Goal: Information Seeking & Learning: Learn about a topic

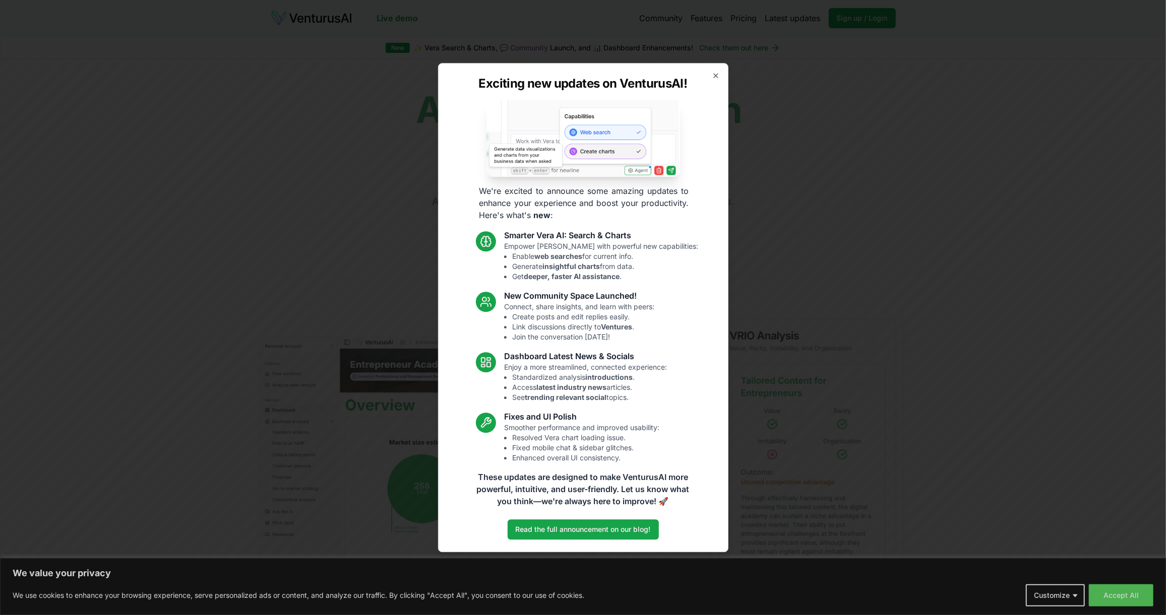
click at [719, 80] on div "Exciting new updates on VenturusAI! We're excited to announce some amazing upda…" at bounding box center [583, 307] width 290 height 489
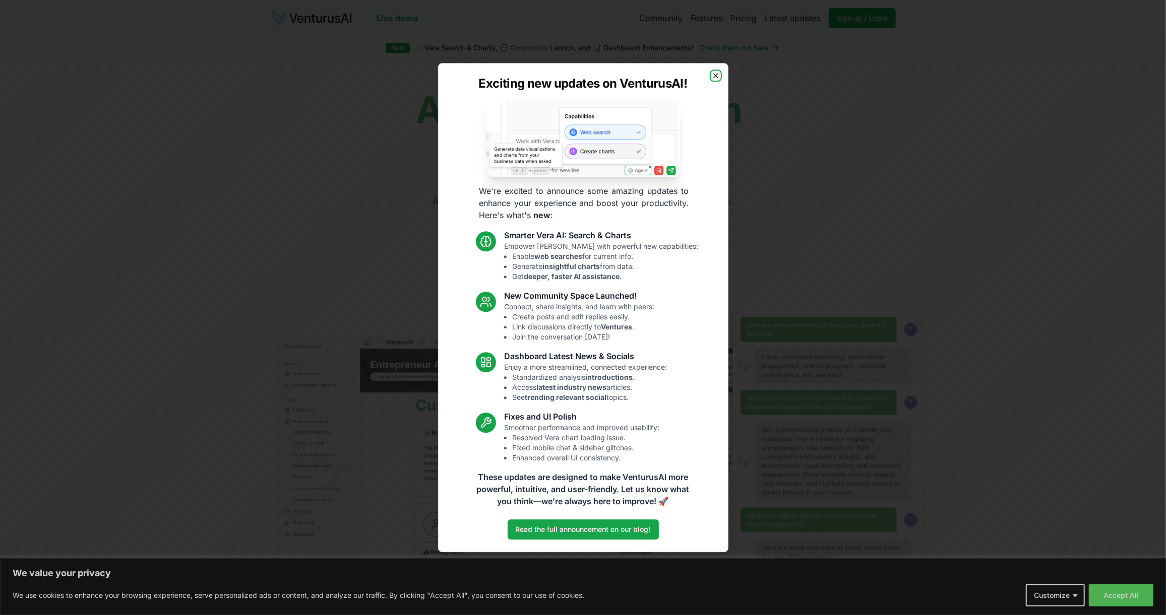
click at [717, 75] on icon "button" at bounding box center [716, 76] width 8 height 8
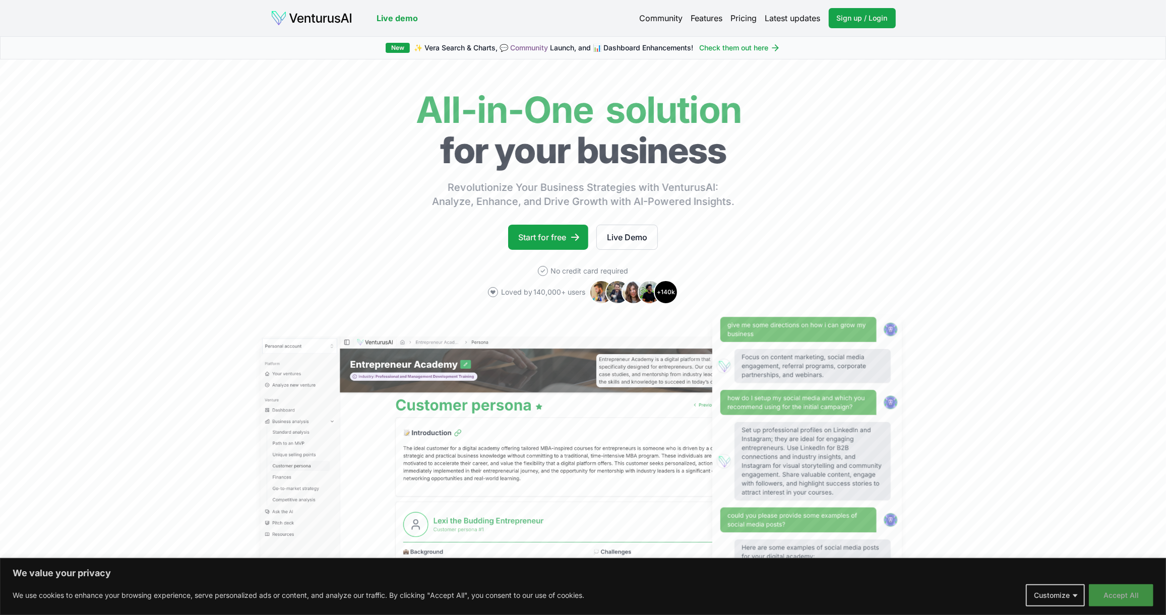
click at [1118, 593] on button "Accept All" at bounding box center [1121, 596] width 65 height 22
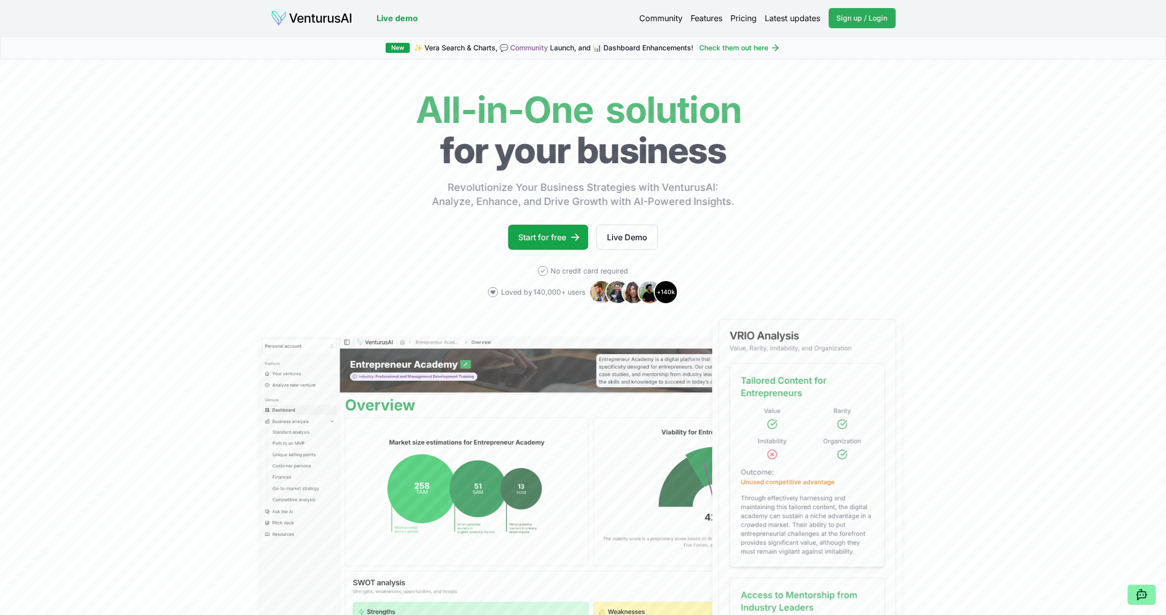
click at [867, 16] on span "Sign up / Login" at bounding box center [862, 18] width 51 height 10
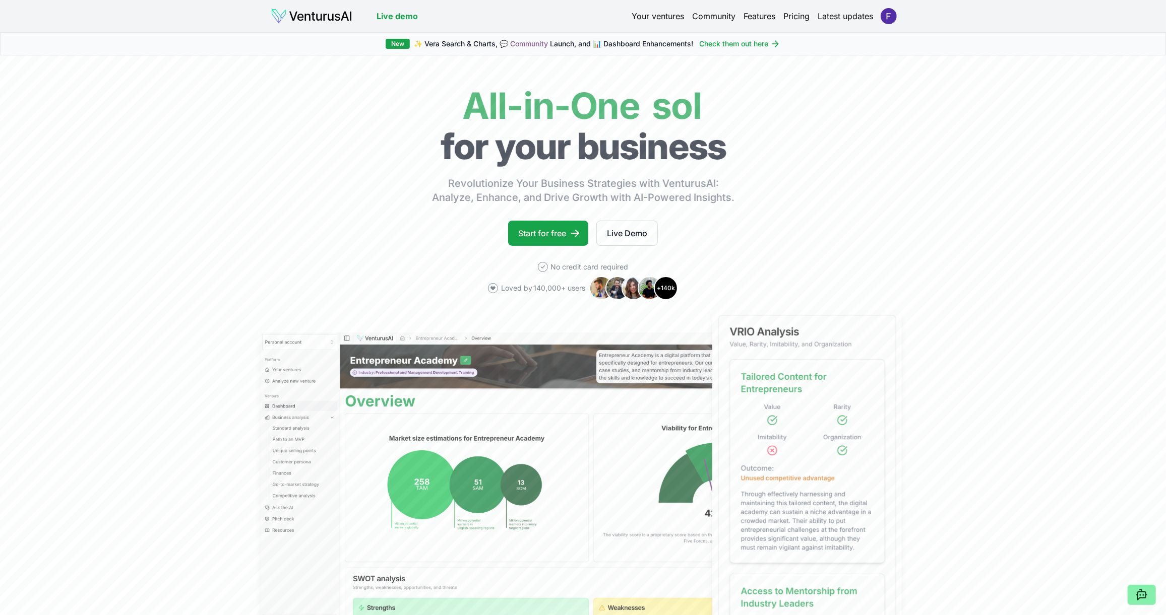
click at [799, 13] on link "Pricing" at bounding box center [797, 16] width 26 height 12
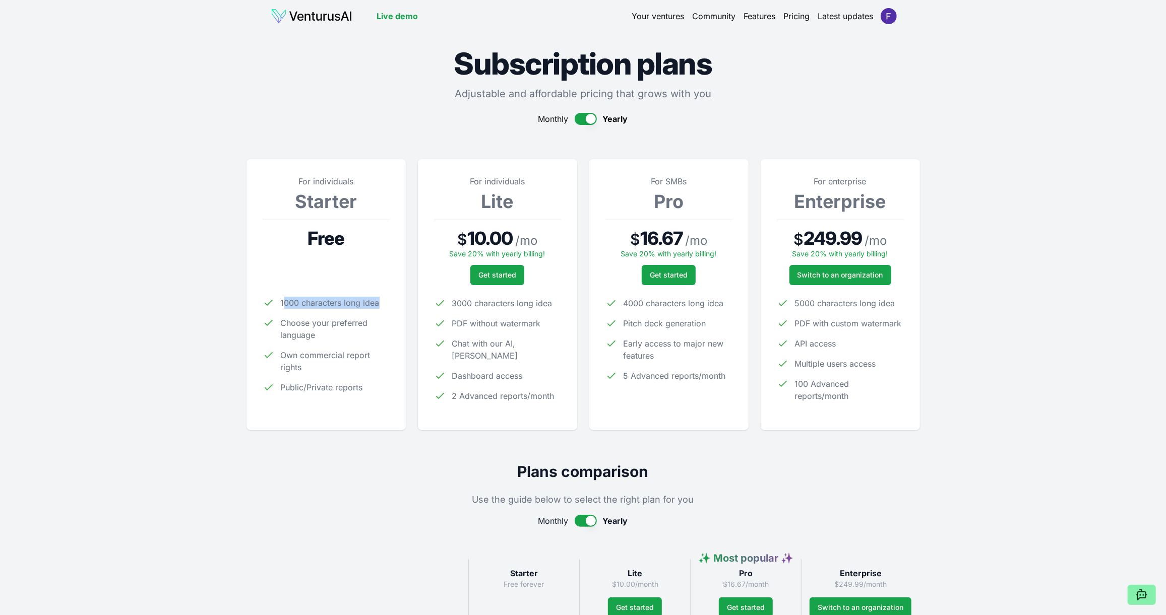
drag, startPoint x: 283, startPoint y: 303, endPoint x: 383, endPoint y: 301, distance: 100.3
click at [383, 301] on li "1000 characters long idea" at bounding box center [326, 303] width 127 height 12
click at [391, 357] on div "For individuals Starter Free 1000 characters long idea Choose your preferred la…" at bounding box center [325, 294] width 159 height 271
click at [581, 121] on button "button" at bounding box center [586, 119] width 22 height 12
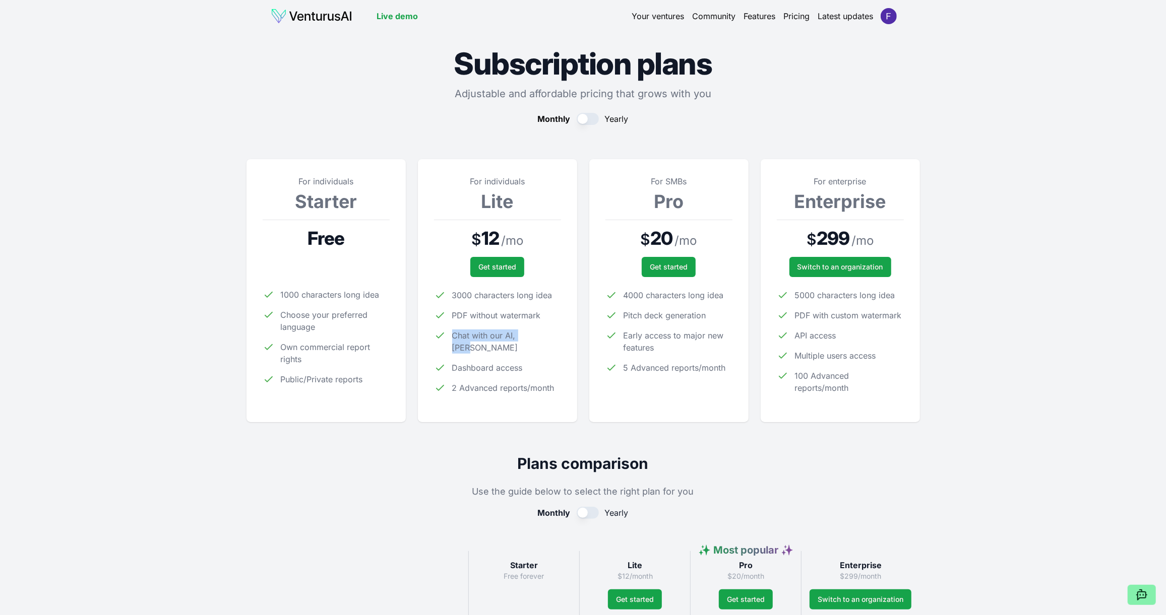
drag, startPoint x: 452, startPoint y: 336, endPoint x: 544, endPoint y: 342, distance: 92.4
click at [544, 341] on li "Chat with our AI, Vera" at bounding box center [497, 342] width 127 height 24
click at [646, 18] on link "Your ventures" at bounding box center [658, 16] width 52 height 12
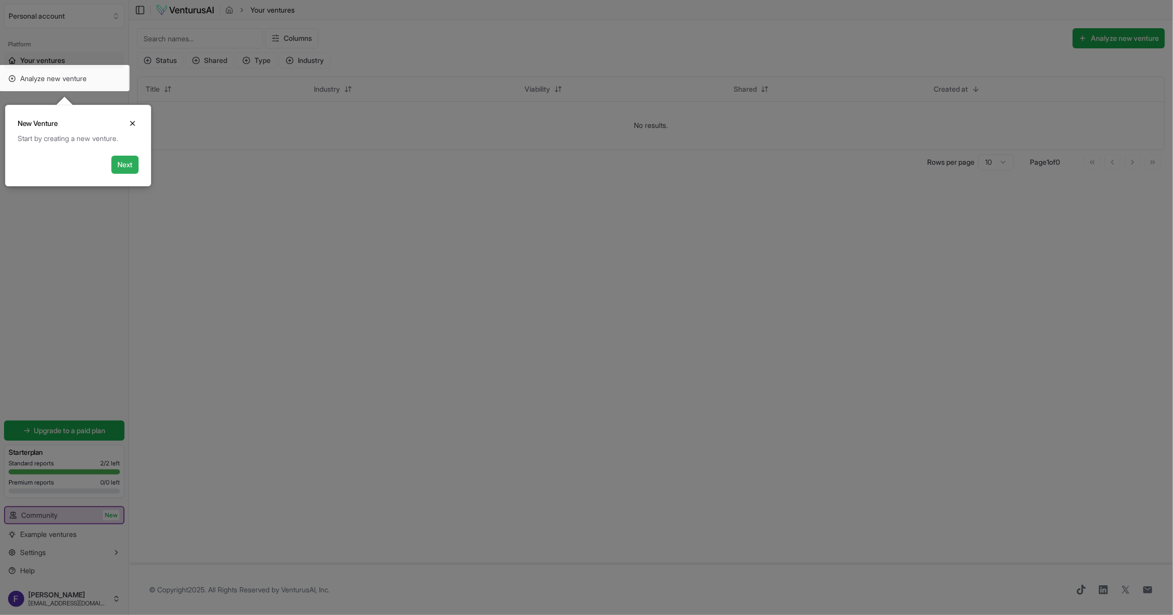
click at [127, 167] on button "Next" at bounding box center [124, 165] width 27 height 18
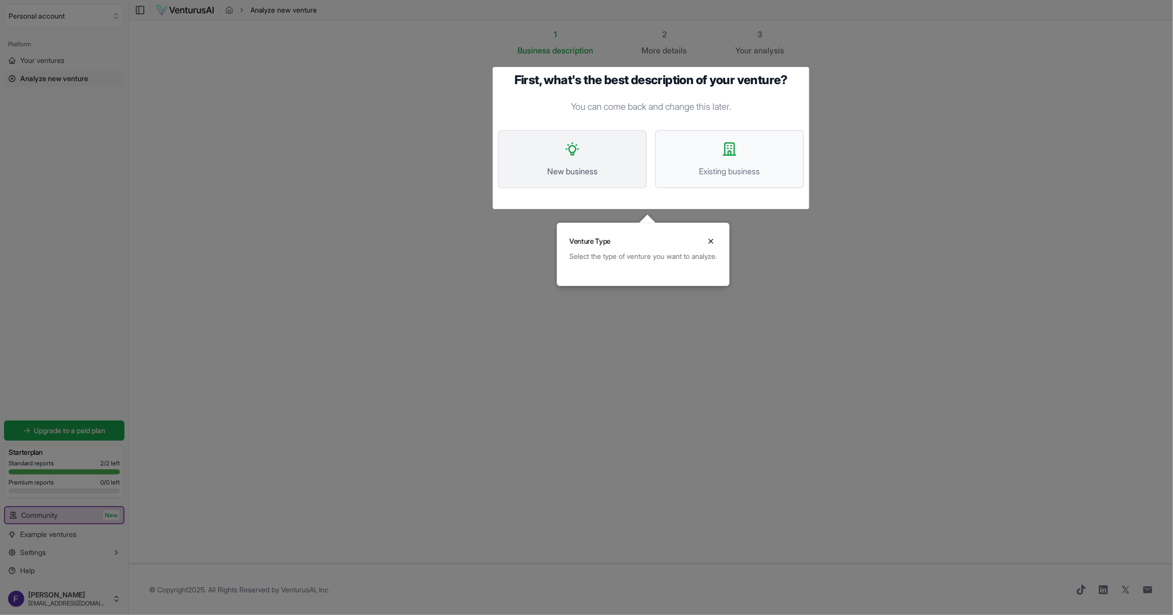
click at [576, 173] on span "New business" at bounding box center [572, 171] width 127 height 12
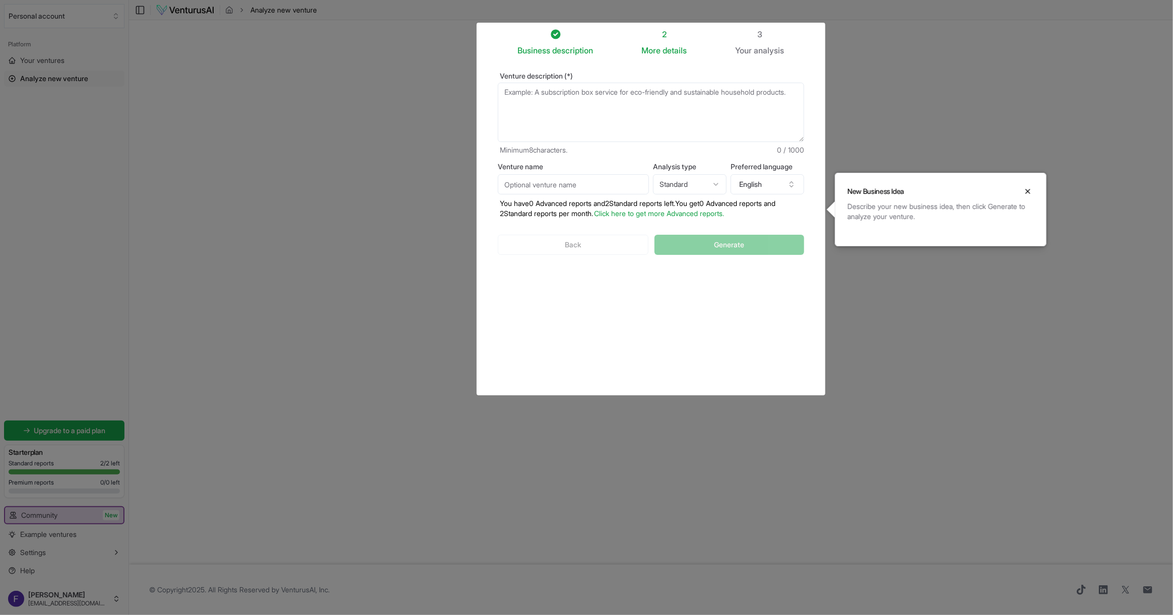
click at [605, 330] on div "Business description 2 More details 3 Your analysis Venture description (*) Min…" at bounding box center [651, 209] width 339 height 363
click at [1029, 189] on icon "Close" at bounding box center [1028, 192] width 8 height 8
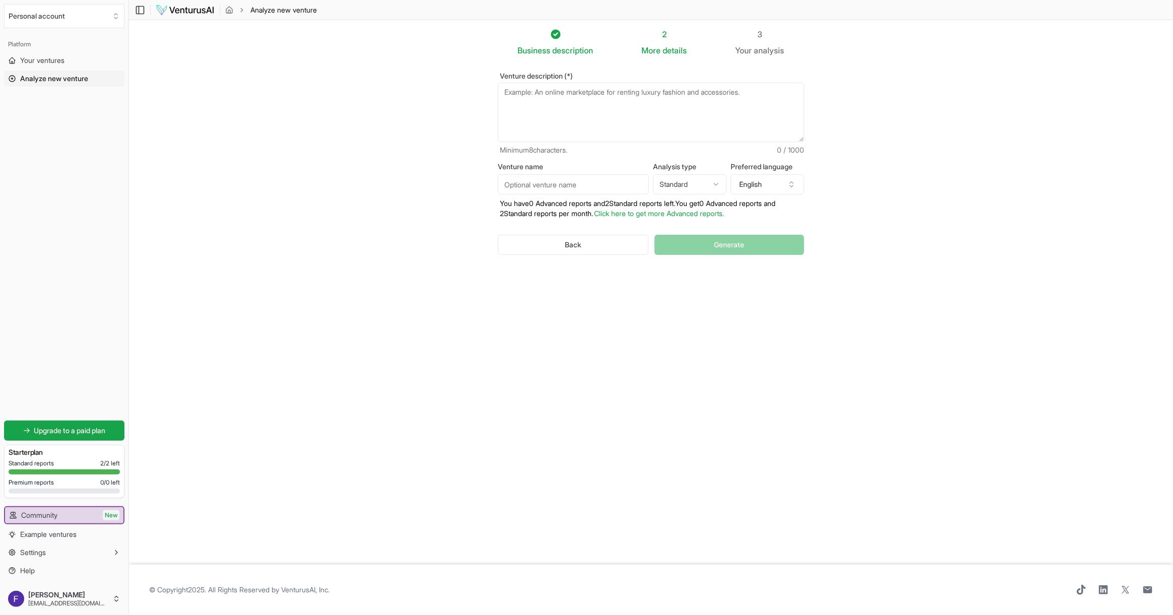
click at [694, 187] on html "We value your privacy We use cookies to enhance your browsing experience, serve…" at bounding box center [586, 307] width 1173 height 615
select select "advanced"
click at [535, 189] on input "Venture name" at bounding box center [573, 184] width 151 height 20
click at [359, 247] on section "Business description 2 More details 3 Your analysis Venture description (*) Min…" at bounding box center [651, 292] width 1044 height 545
click at [790, 187] on icon "button" at bounding box center [792, 184] width 8 height 8
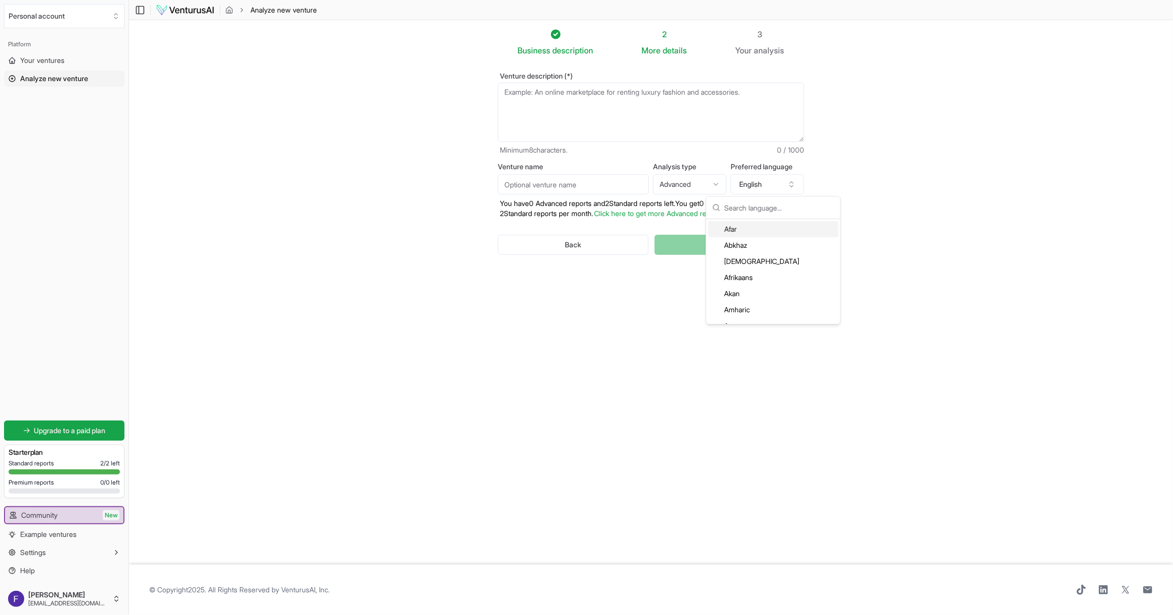
click at [770, 212] on input "text" at bounding box center [780, 208] width 110 height 22
type input "ara"
click at [911, 147] on section "Business description 2 More details 3 Your analysis Venture description (*) Min…" at bounding box center [651, 292] width 1044 height 545
drag, startPoint x: 502, startPoint y: 202, endPoint x: 689, endPoint y: 202, distance: 187.5
click at [689, 202] on p "You have 0 Advanced reports and 2 Standard reports left. Y ou get 0 Advanced re…" at bounding box center [651, 209] width 306 height 20
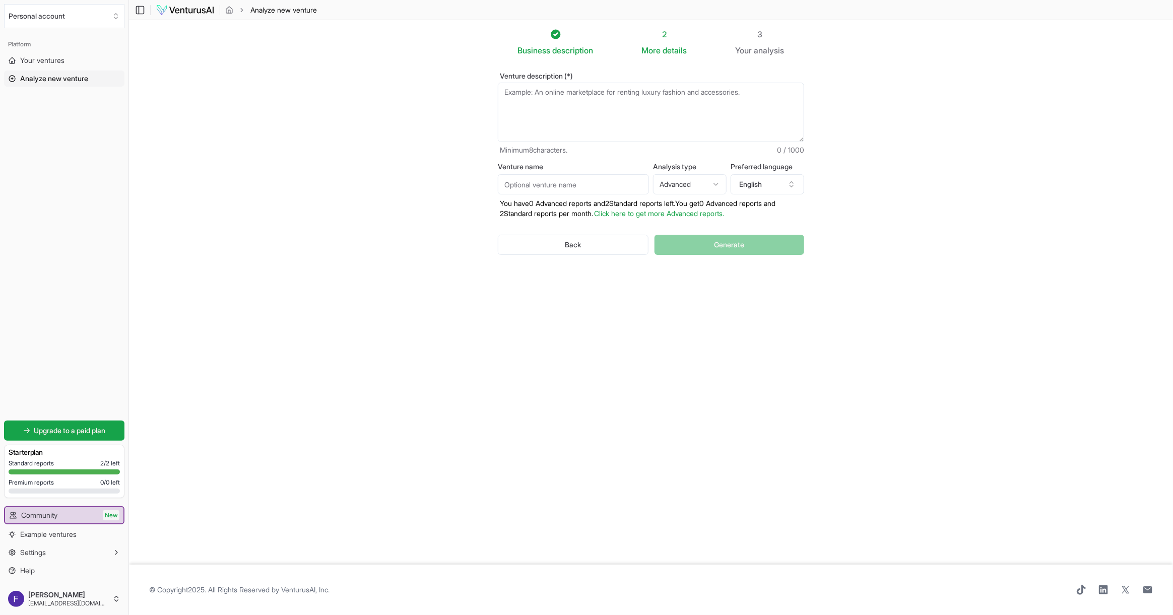
drag, startPoint x: 510, startPoint y: 446, endPoint x: 549, endPoint y: 426, distance: 44.0
click at [514, 448] on div "Business description 2 More details 3 Your analysis Venture description (*) Min…" at bounding box center [651, 292] width 339 height 529
click at [663, 216] on link "Click here to get more Advanced reports." at bounding box center [659, 213] width 130 height 9
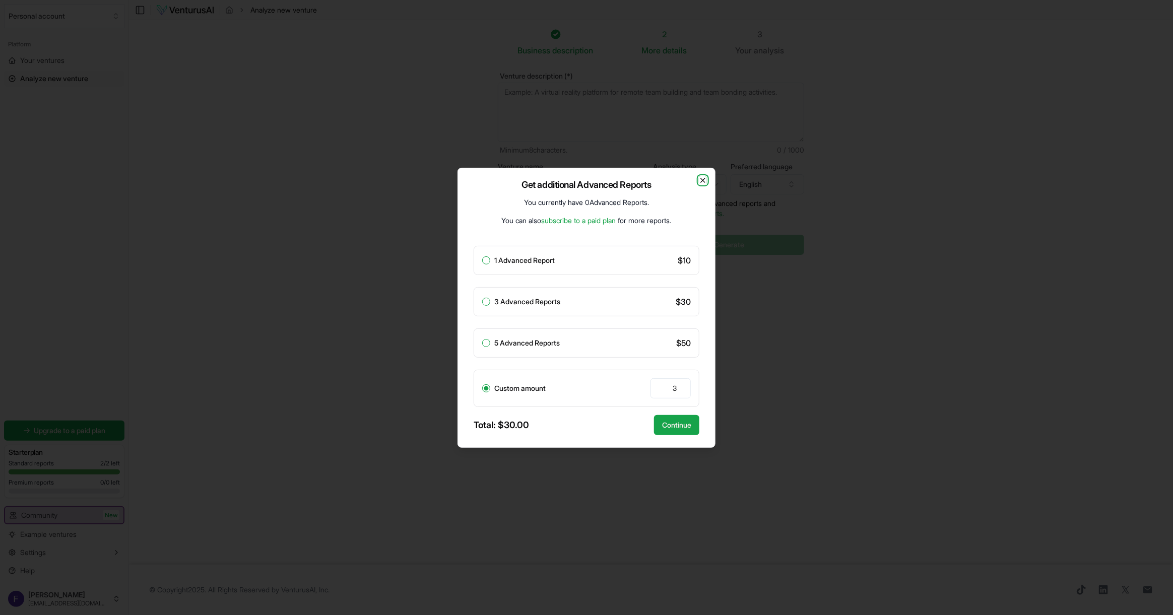
click at [705, 178] on icon "button" at bounding box center [703, 180] width 8 height 8
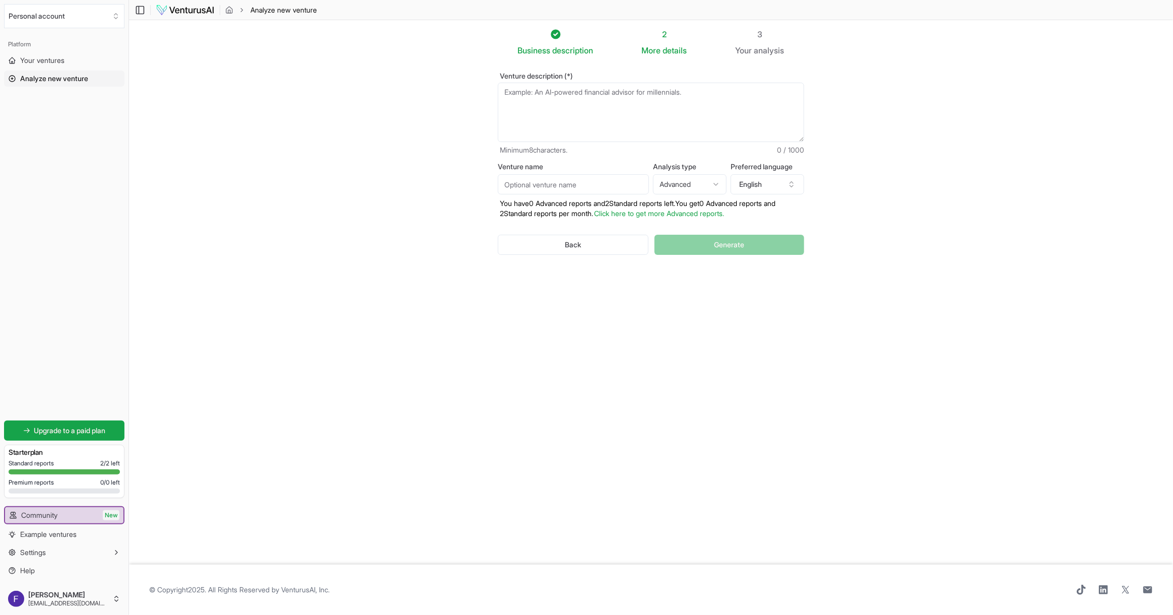
click at [72, 1] on div "Personal account" at bounding box center [64, 16] width 129 height 32
click at [70, 25] on button "Personal account" at bounding box center [64, 16] width 120 height 24
click at [291, 183] on html "We value your privacy We use cookies to enhance your browsing experience, serve…" at bounding box center [586, 307] width 1173 height 615
click at [168, 10] on img at bounding box center [185, 10] width 59 height 12
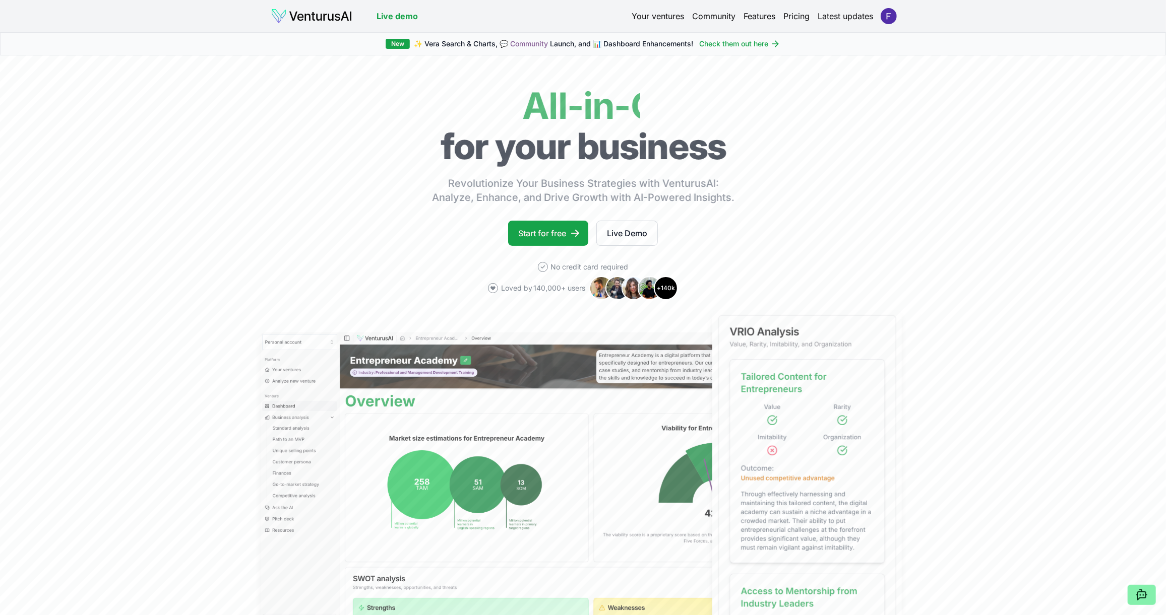
click at [797, 13] on link "Pricing" at bounding box center [797, 16] width 26 height 12
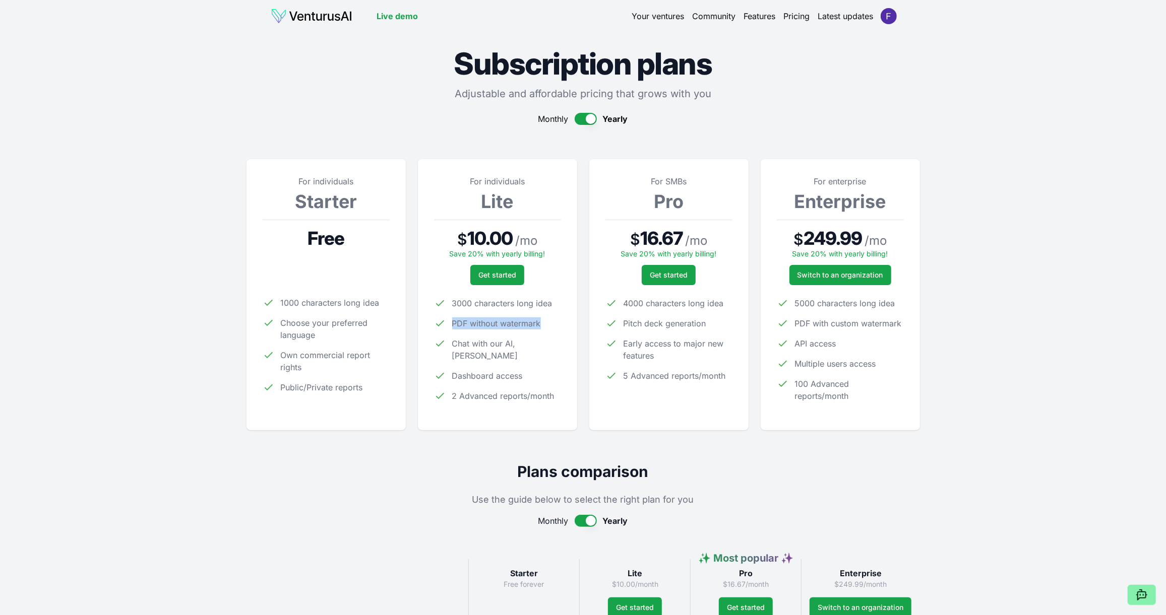
drag, startPoint x: 448, startPoint y: 324, endPoint x: 552, endPoint y: 314, distance: 104.8
click at [552, 314] on ul "3000 characters long idea PDF without watermark Chat with our AI, Vera Dashboar…" at bounding box center [497, 349] width 127 height 105
click at [631, 414] on div "For SMBs Pro $ 16.67 / mo Save 20% with yearly billing! Get started 4000 charac…" at bounding box center [668, 294] width 159 height 271
drag, startPoint x: 624, startPoint y: 322, endPoint x: 708, endPoint y: 320, distance: 84.2
click at [708, 320] on li "Pitch deck generation" at bounding box center [668, 324] width 127 height 12
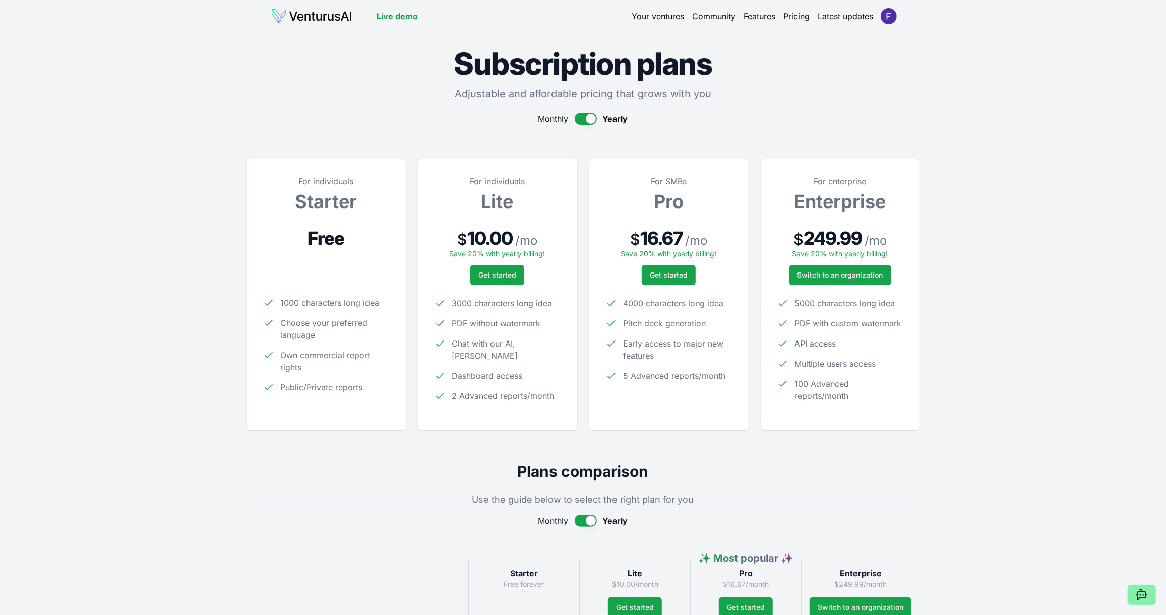
click at [648, 386] on div "For SMBs Pro $ 16.67 / mo Save 20% with yearly billing! Get started 4000 charac…" at bounding box center [668, 294] width 127 height 239
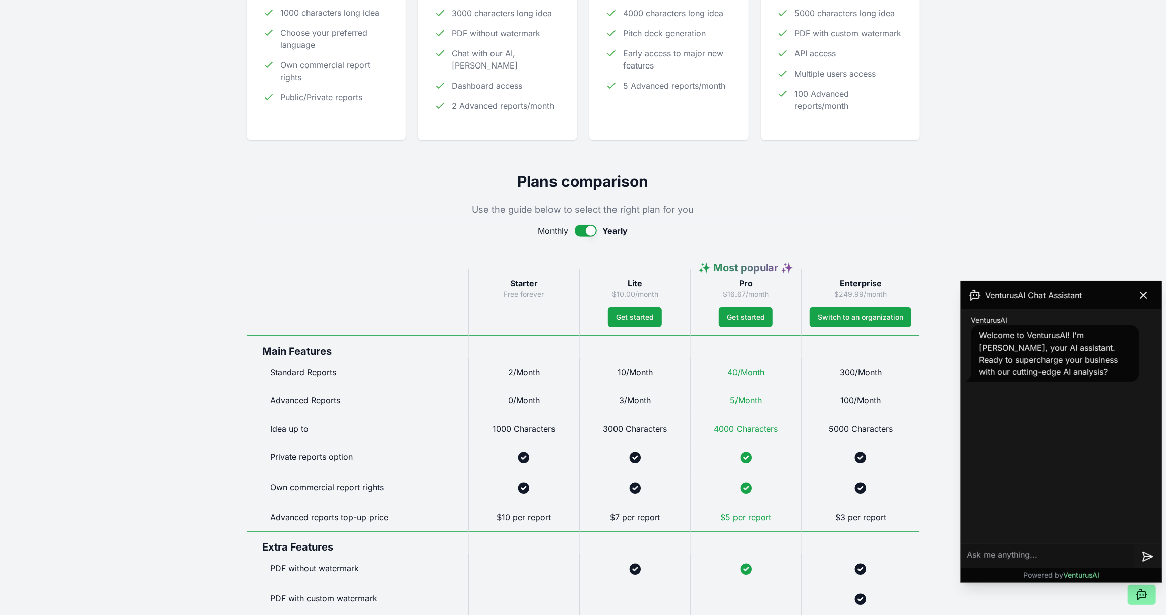
scroll to position [352, 0]
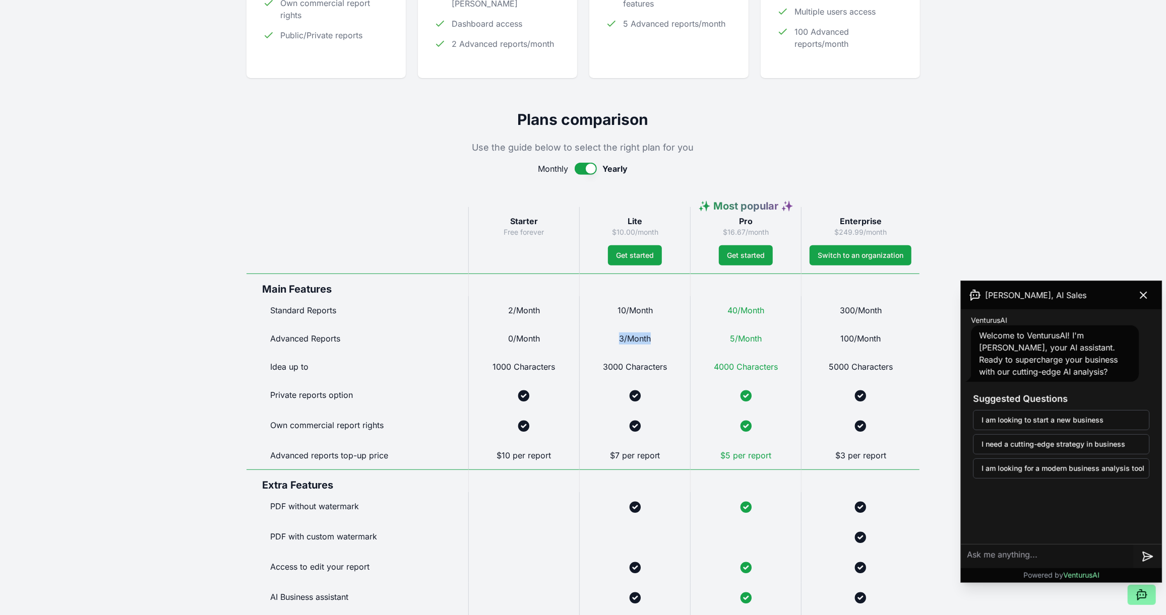
drag, startPoint x: 621, startPoint y: 339, endPoint x: 660, endPoint y: 337, distance: 39.4
click at [658, 335] on div "3/Month" at bounding box center [634, 339] width 111 height 28
click at [1152, 294] on button at bounding box center [1143, 295] width 28 height 20
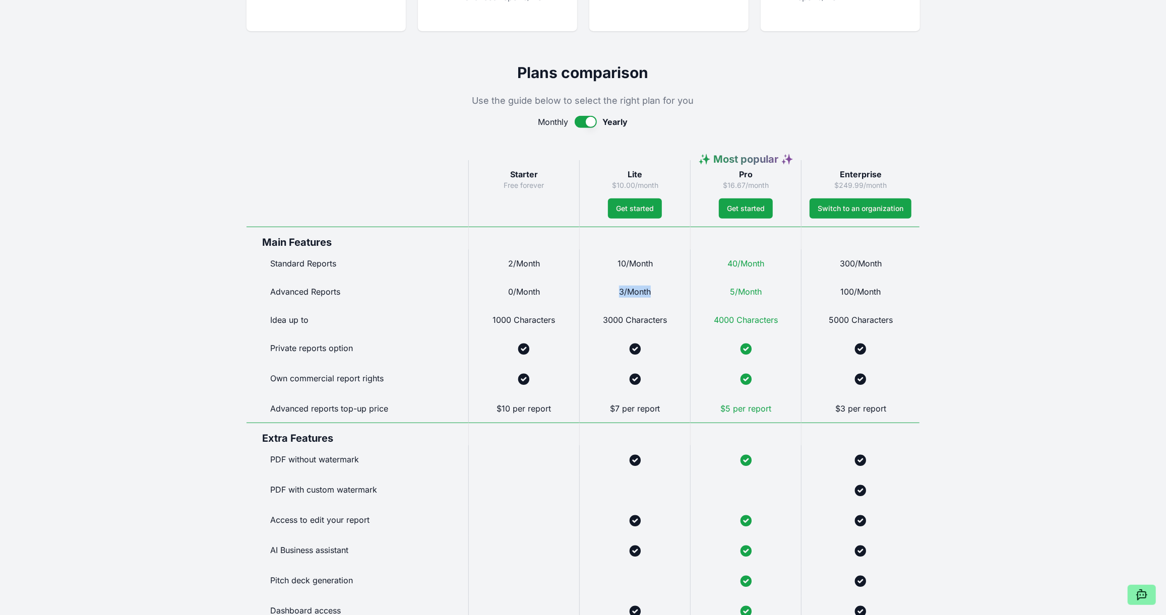
scroll to position [453, 0]
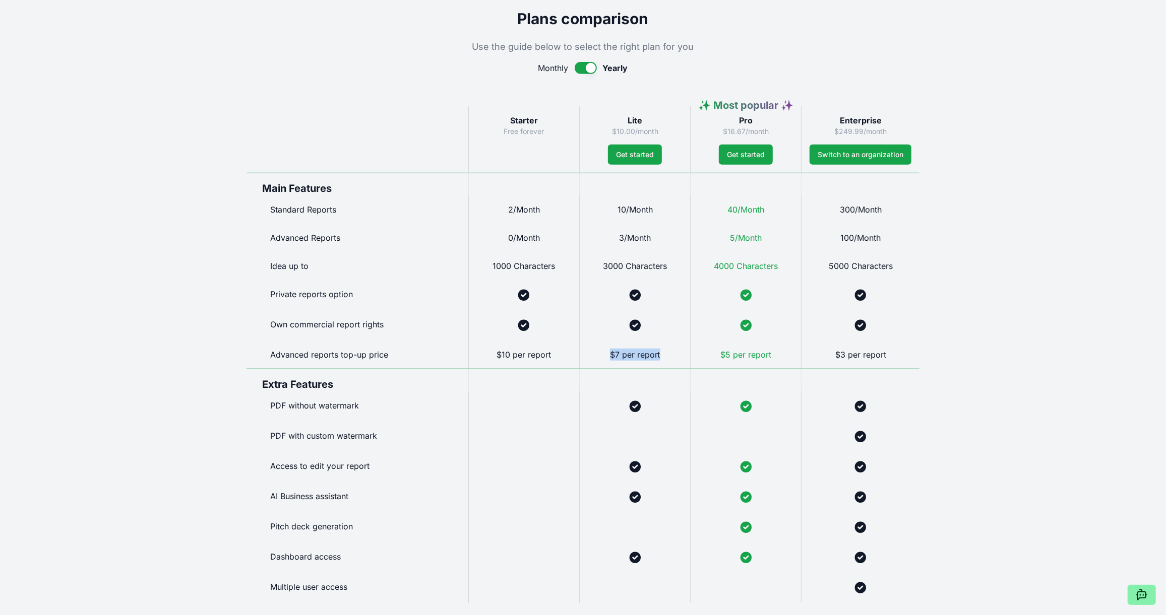
drag, startPoint x: 611, startPoint y: 354, endPoint x: 668, endPoint y: 353, distance: 56.5
click at [667, 352] on div "$7 per report" at bounding box center [634, 355] width 111 height 28
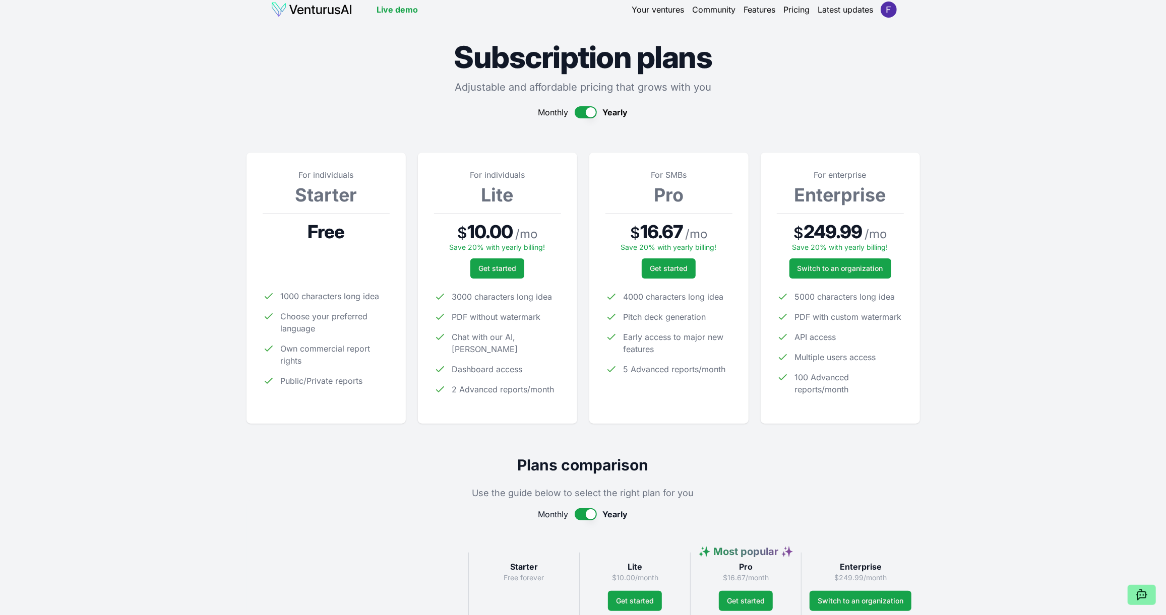
scroll to position [0, 0]
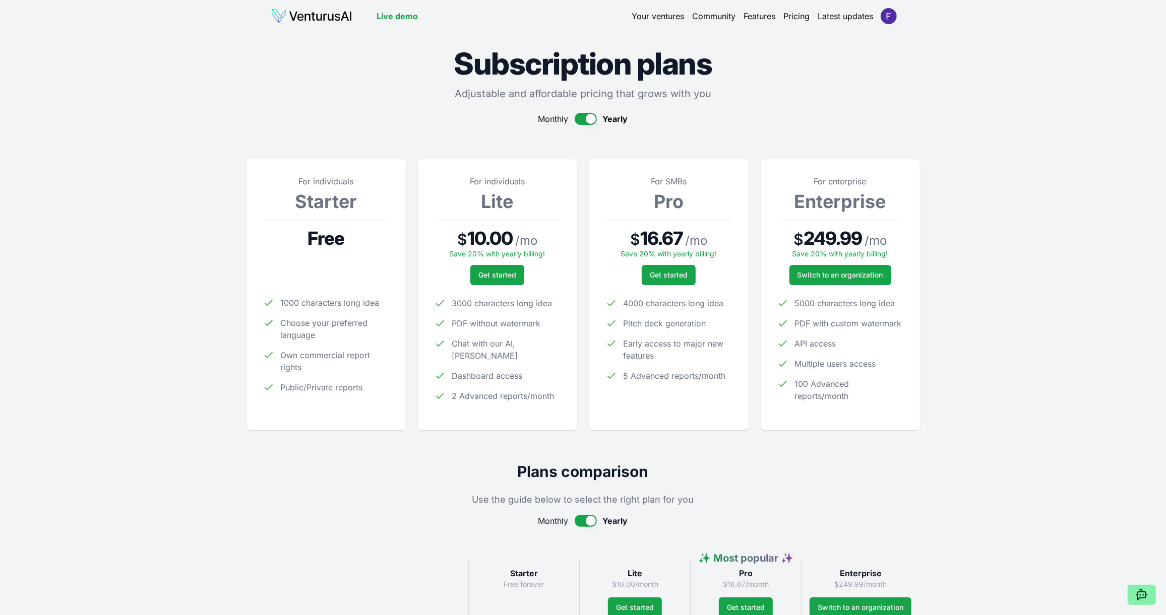
click at [314, 21] on img at bounding box center [312, 16] width 82 height 16
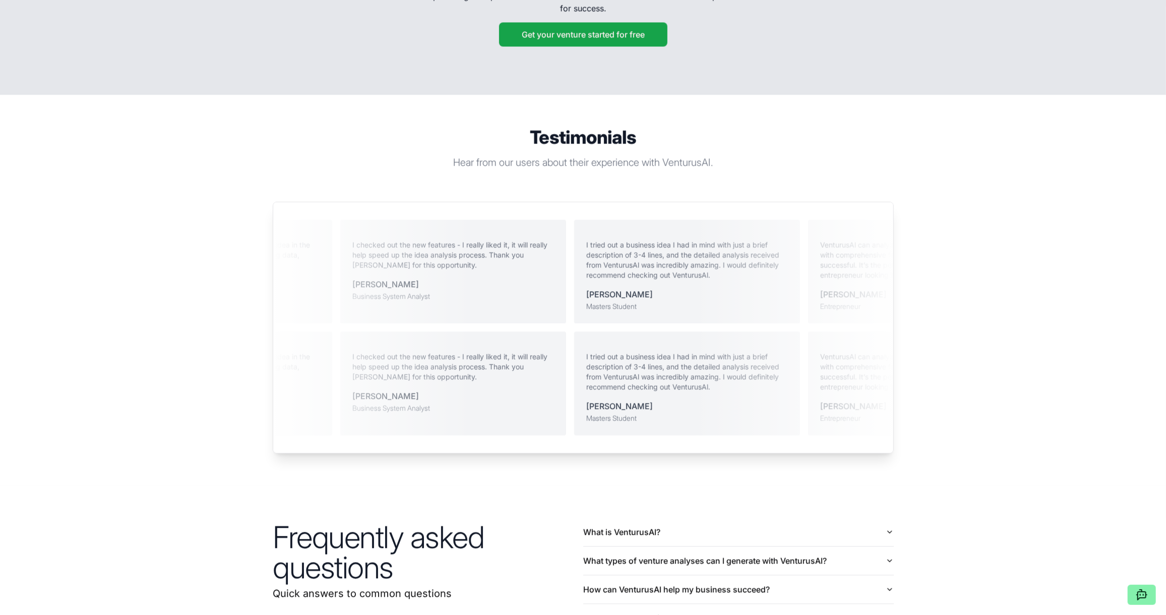
scroll to position [2190, 0]
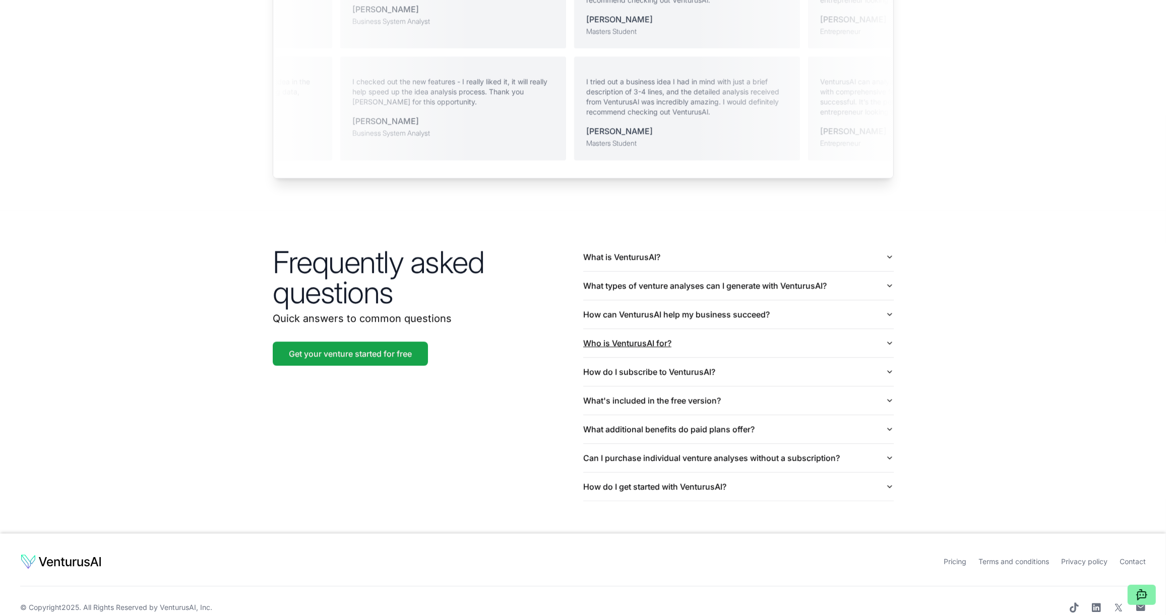
click at [619, 329] on button "Who is VenturusAI for?" at bounding box center [738, 343] width 311 height 28
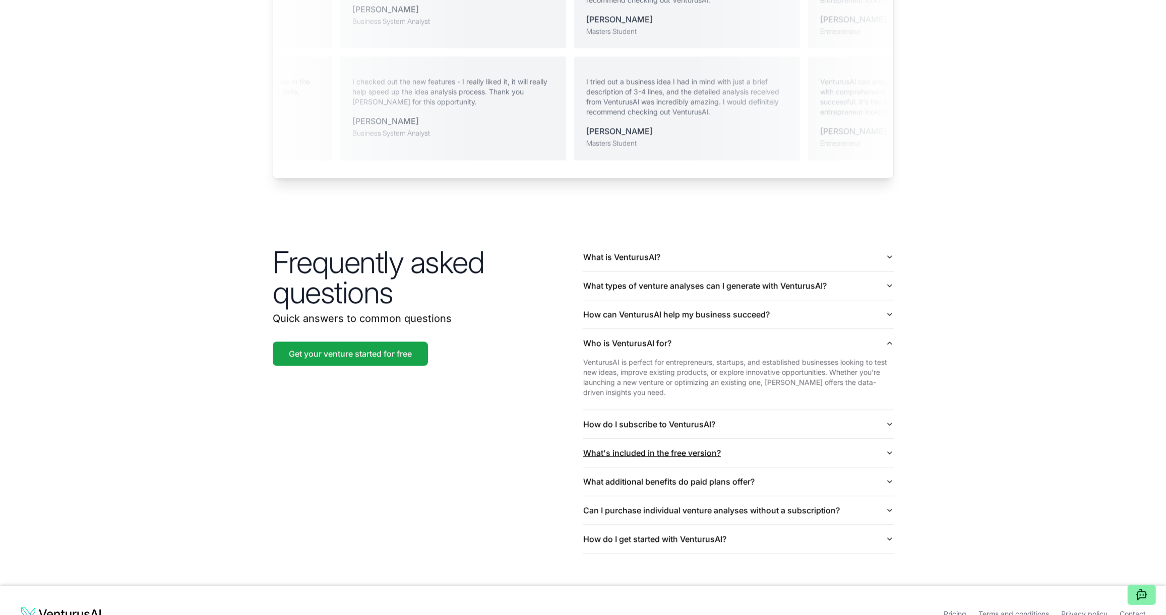
click at [687, 439] on button "What's included in the free version?" at bounding box center [738, 453] width 311 height 28
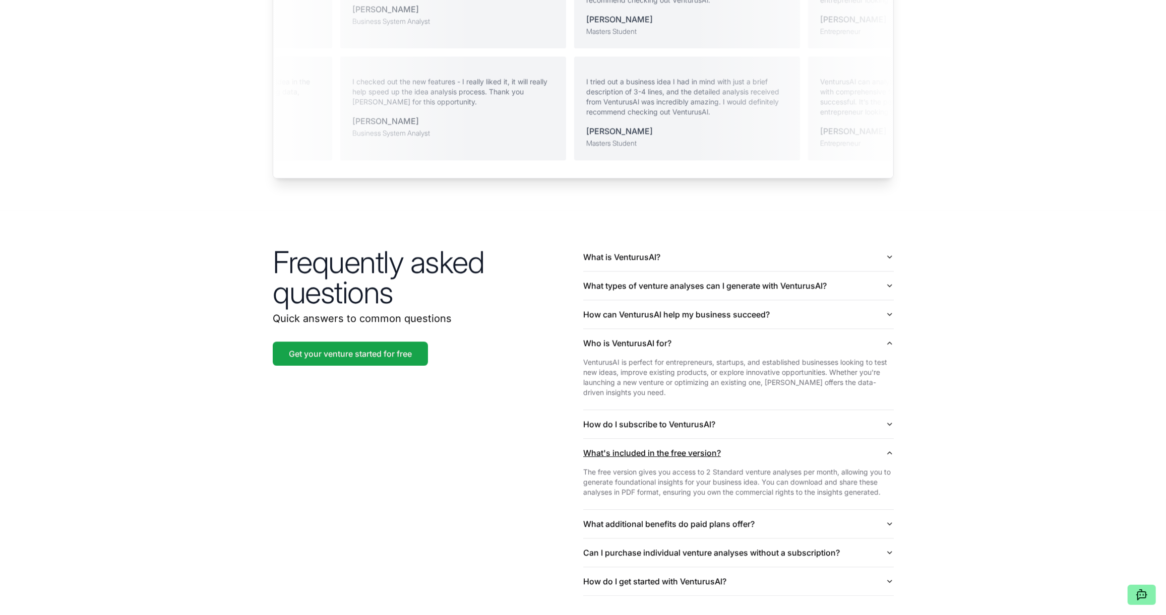
click at [880, 439] on button "What's included in the free version?" at bounding box center [738, 453] width 311 height 28
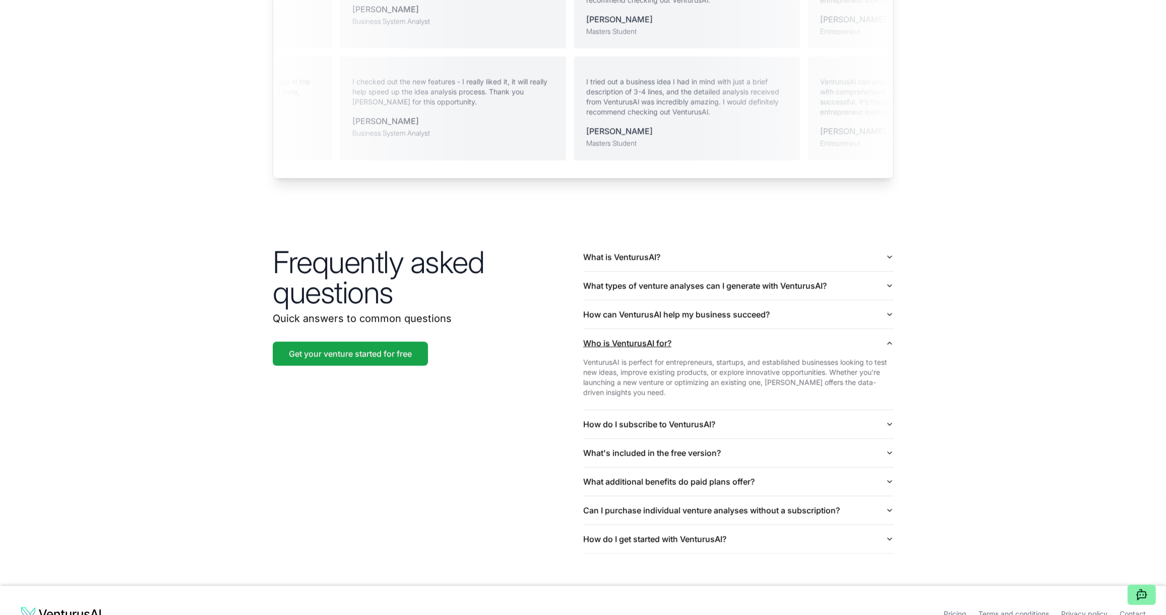
click at [879, 333] on button "Who is VenturusAI for?" at bounding box center [738, 343] width 311 height 28
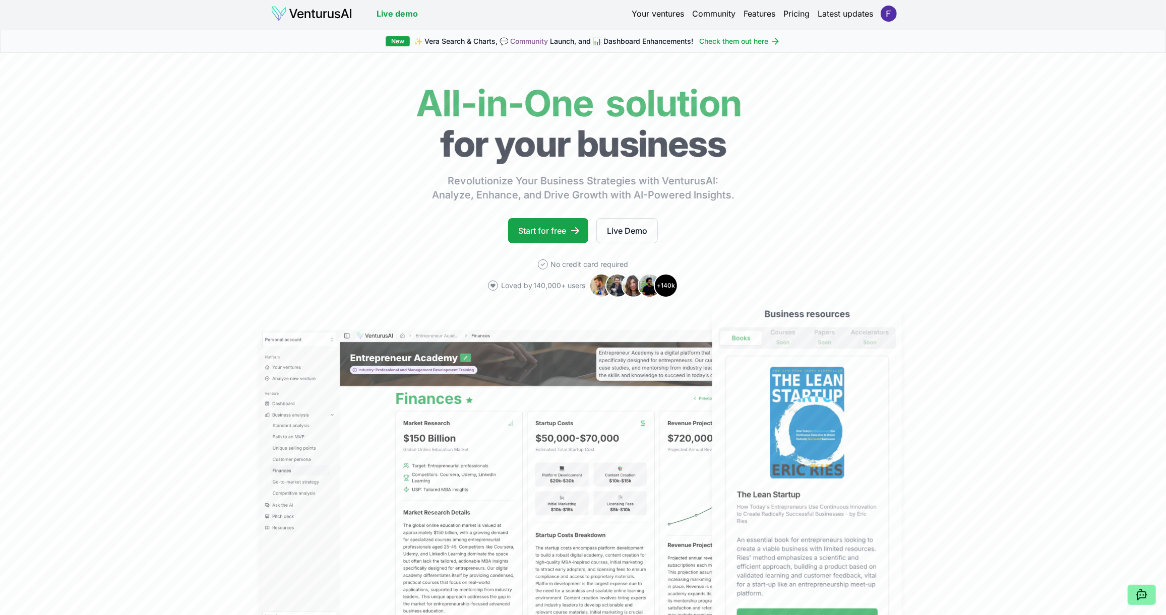
scroll to position [0, 0]
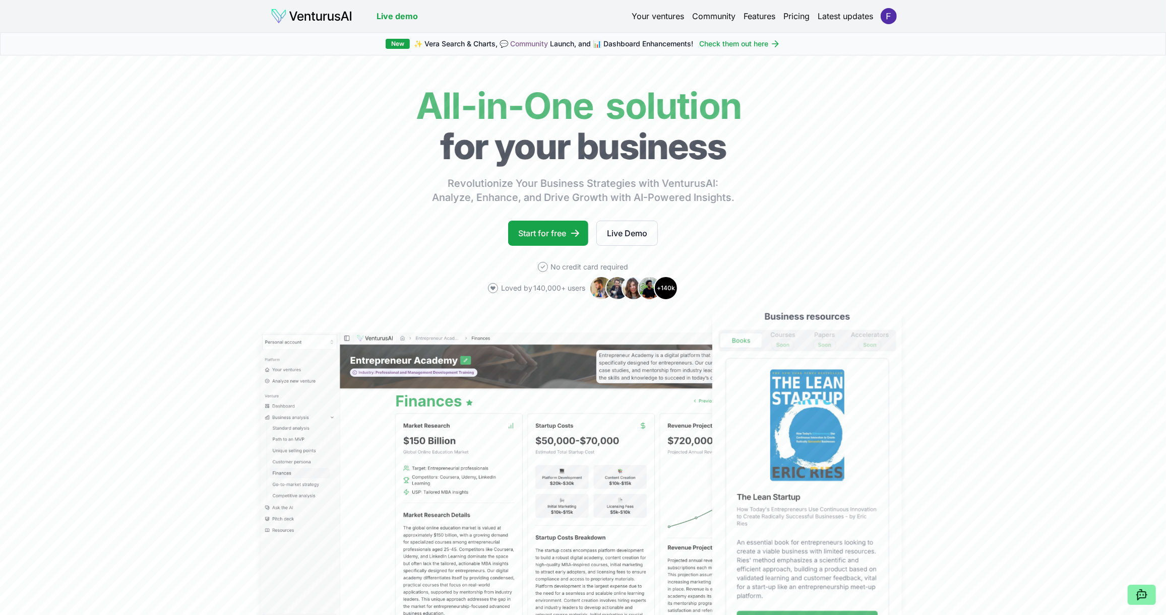
click at [768, 18] on link "Features" at bounding box center [760, 16] width 32 height 12
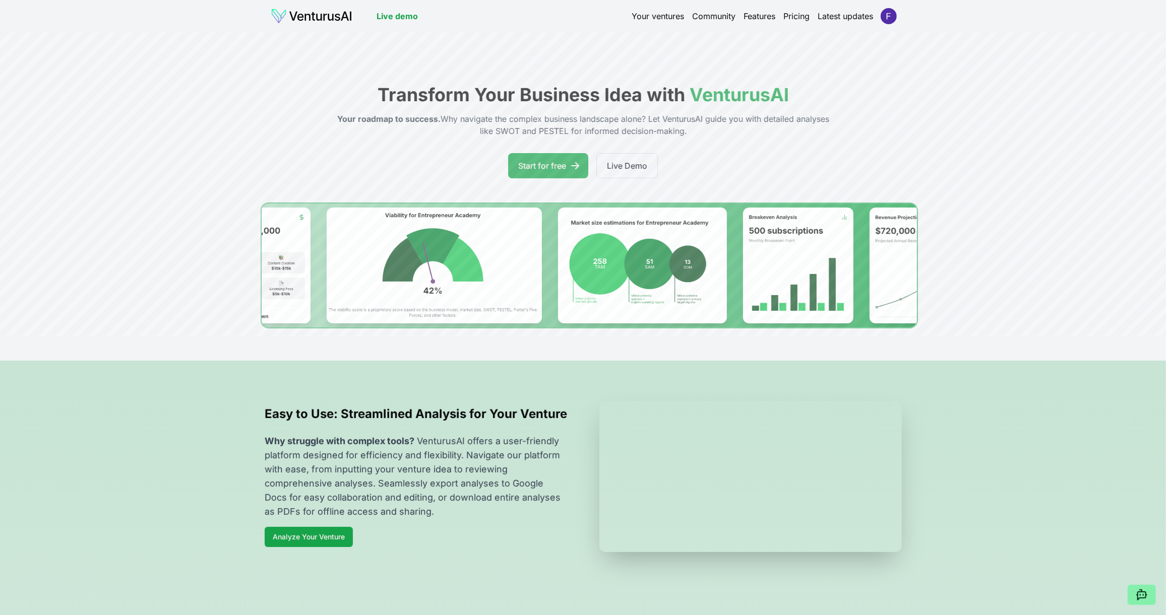
click at [801, 13] on link "Pricing" at bounding box center [797, 16] width 26 height 12
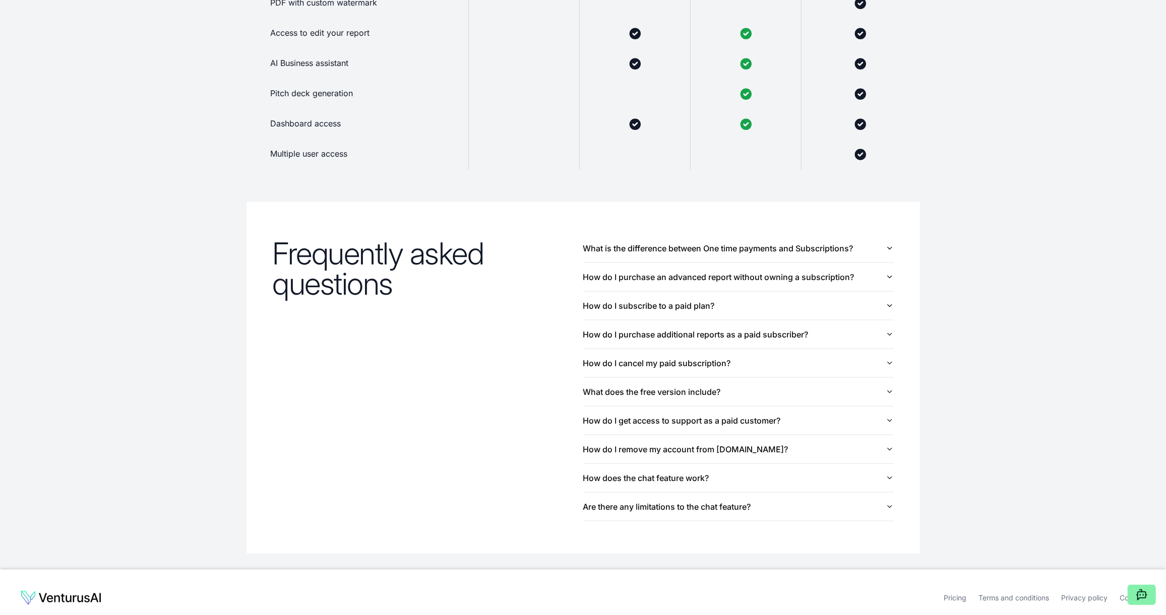
scroll to position [907, 0]
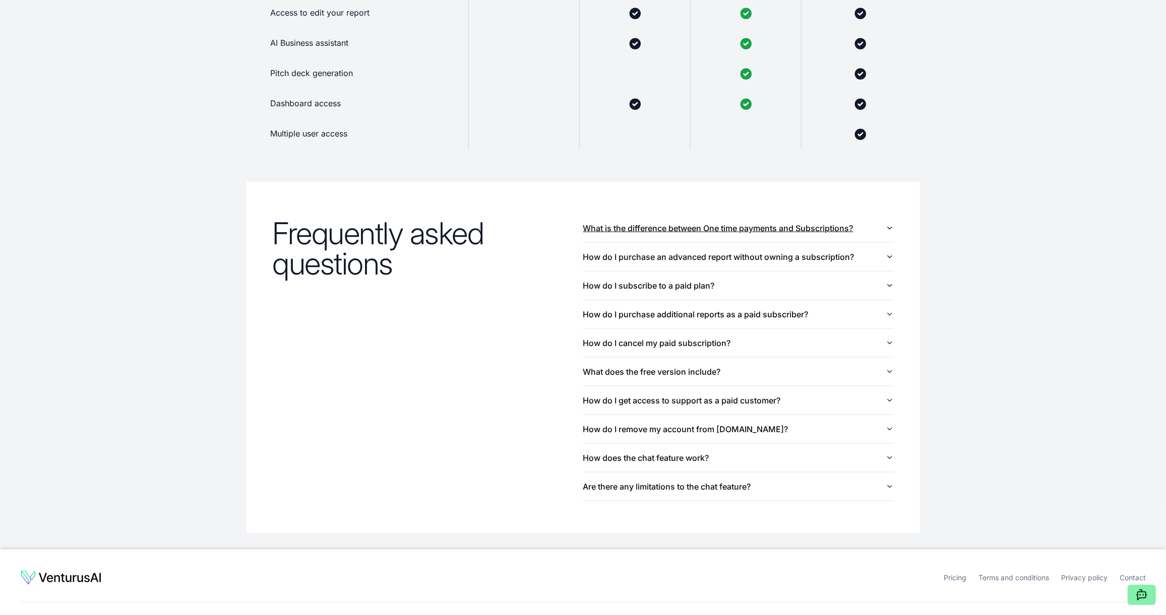
click at [734, 232] on button "What is the difference between One time payments and Subscriptions?" at bounding box center [738, 228] width 311 height 28
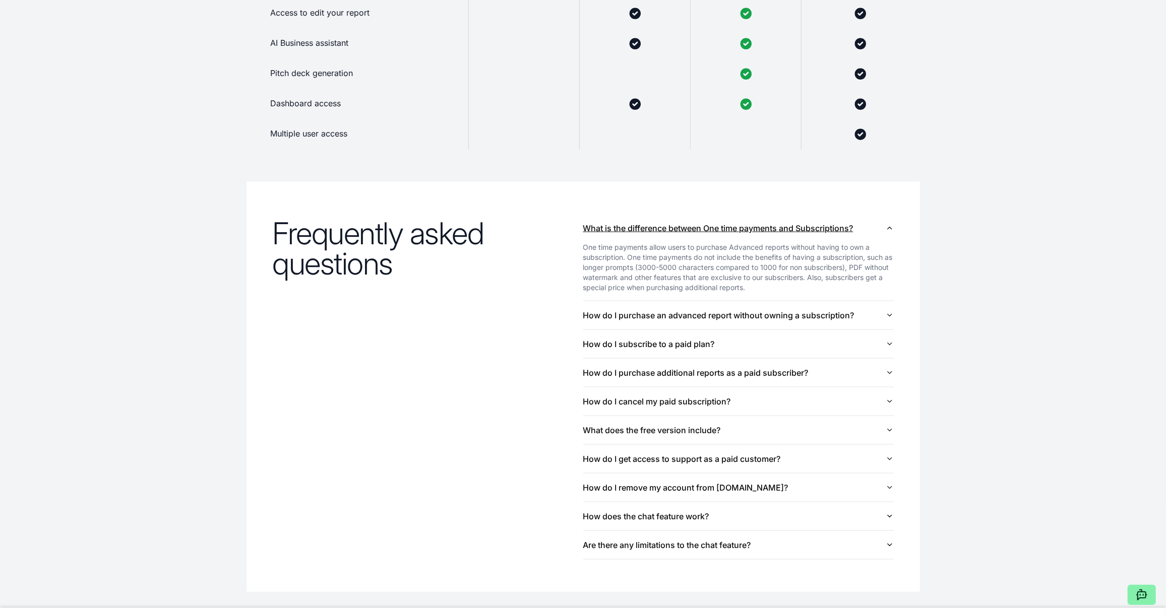
click at [734, 232] on button "What is the difference between One time payments and Subscriptions?" at bounding box center [738, 228] width 311 height 28
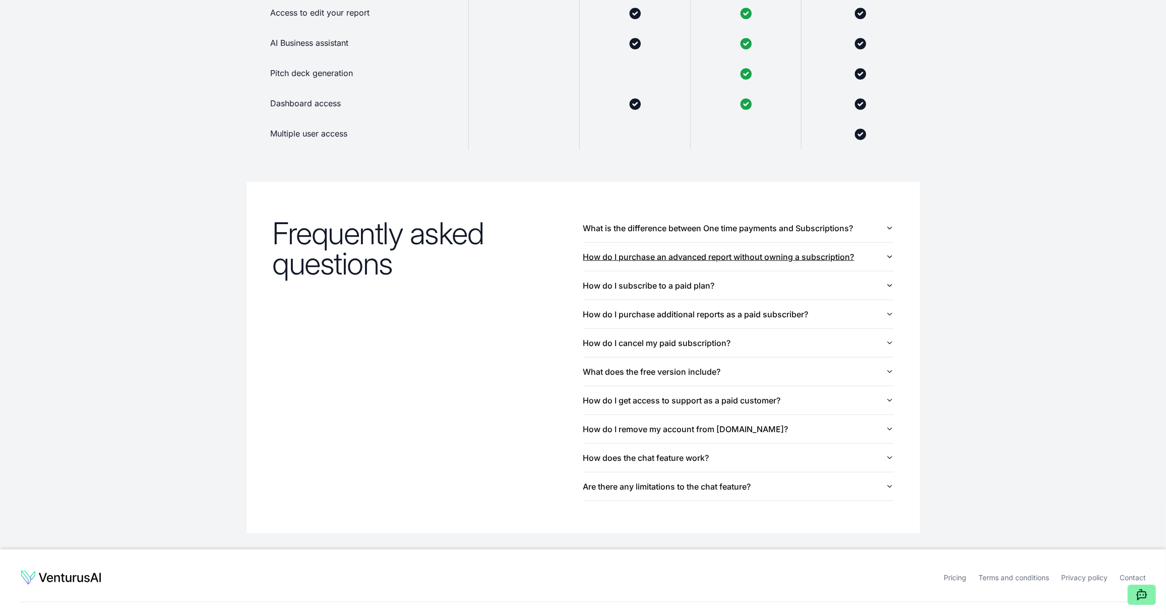
click at [735, 252] on button "How do I purchase an advanced report without owning a subscription?" at bounding box center [738, 257] width 311 height 28
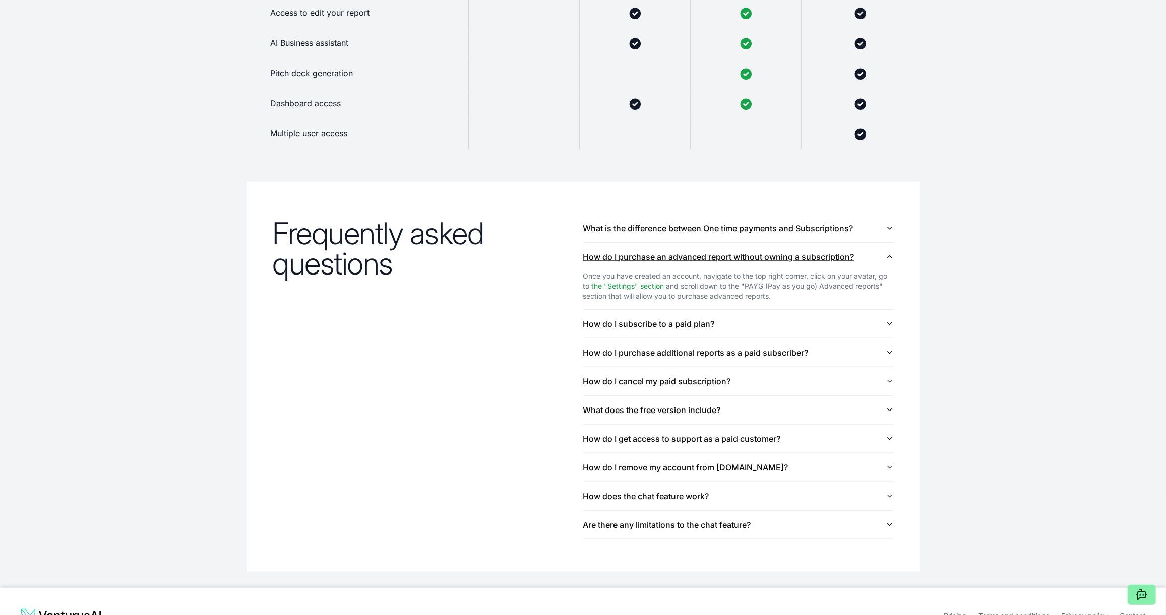
click at [735, 252] on button "How do I purchase an advanced report without owning a subscription?" at bounding box center [738, 257] width 311 height 28
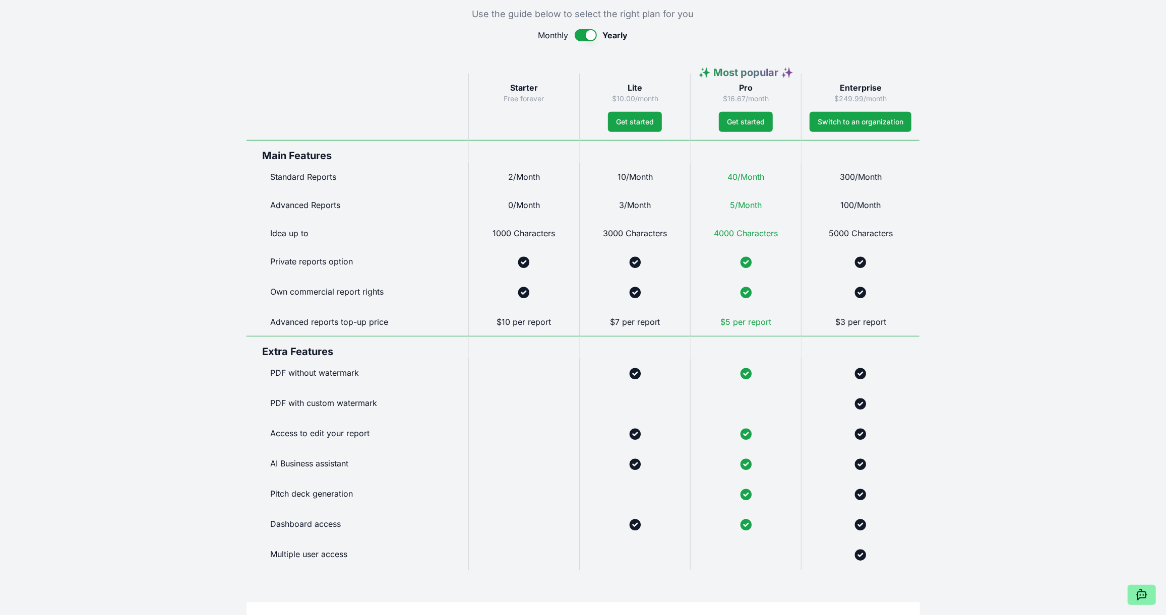
scroll to position [453, 0]
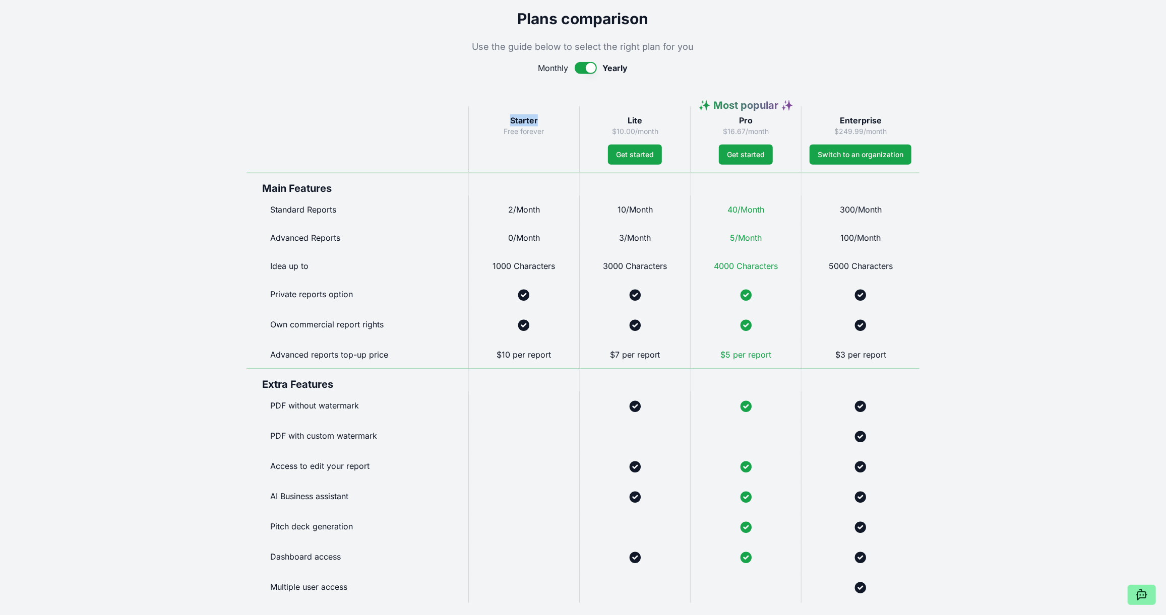
drag, startPoint x: 511, startPoint y: 119, endPoint x: 559, endPoint y: 117, distance: 47.9
click at [557, 117] on h3 "Starter" at bounding box center [524, 120] width 94 height 12
click at [980, 144] on div "Live demo Your ventures Community Features Pricing Latest updates Live demo Sub…" at bounding box center [583, 325] width 1166 height 1556
click at [581, 67] on button "button" at bounding box center [586, 68] width 22 height 12
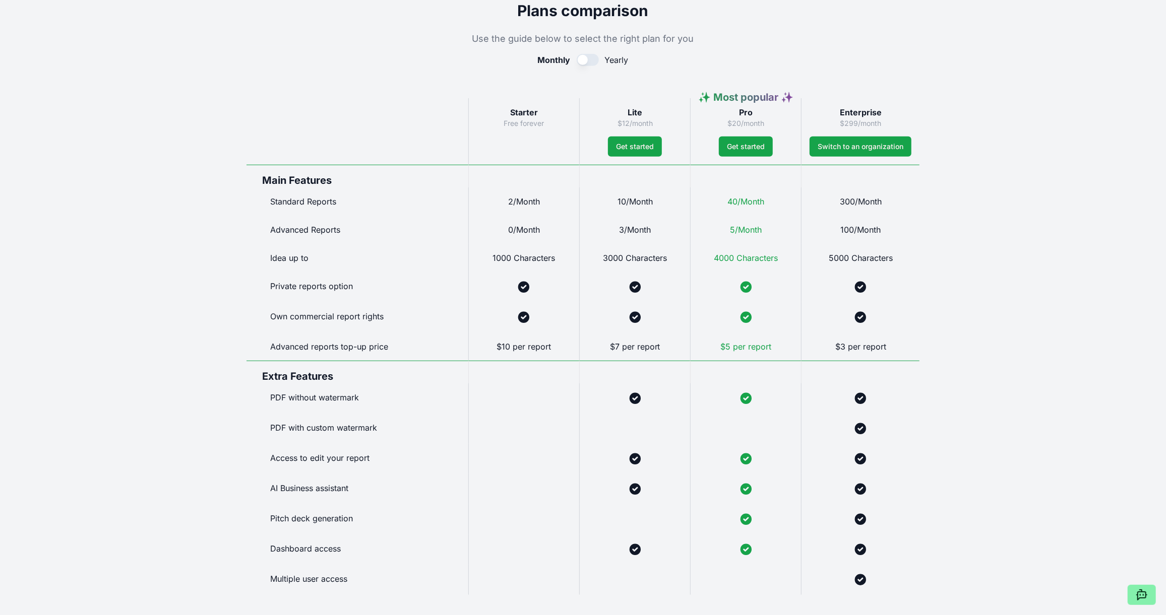
scroll to position [445, 0]
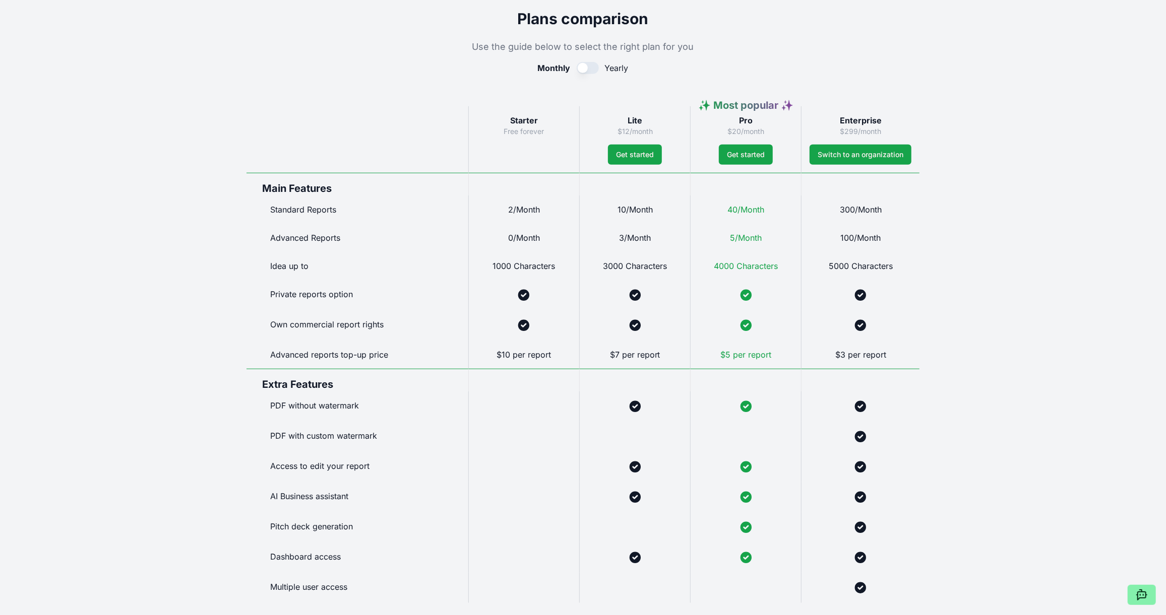
click at [586, 73] on button "button" at bounding box center [588, 68] width 22 height 12
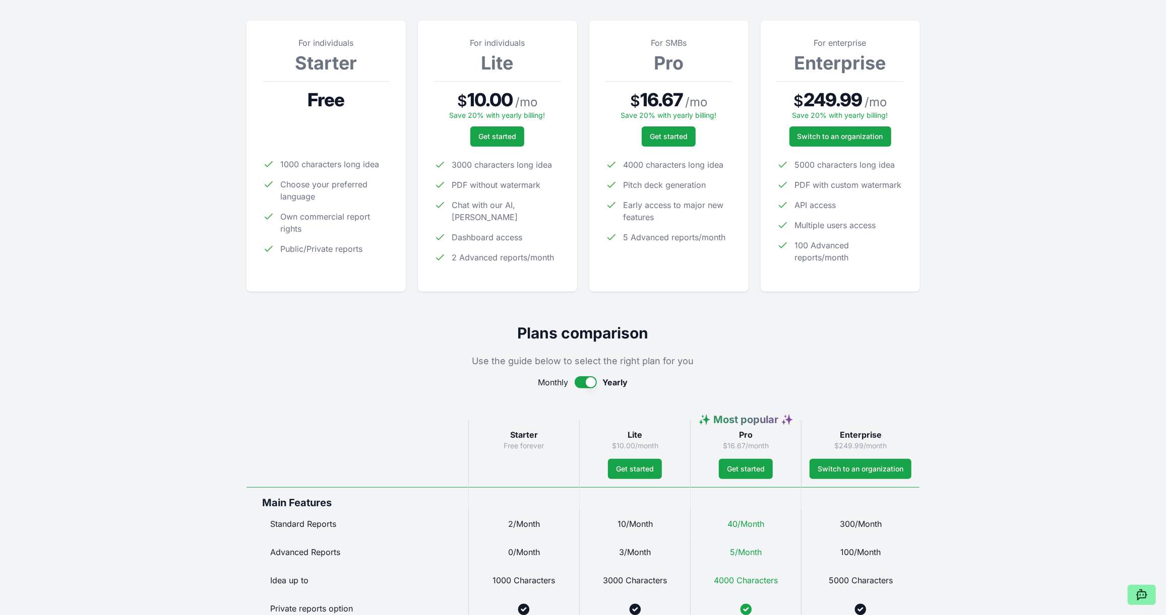
scroll to position [0, 0]
